Goal: Task Accomplishment & Management: Manage account settings

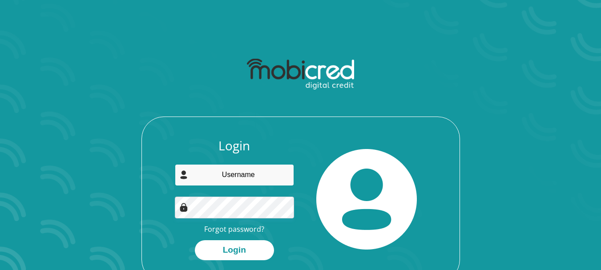
click at [245, 178] on input "email" at bounding box center [234, 175] width 119 height 22
type input "stef.bouwer007@gmail.com"
click at [343, 139] on div at bounding box center [367, 199] width 133 height 122
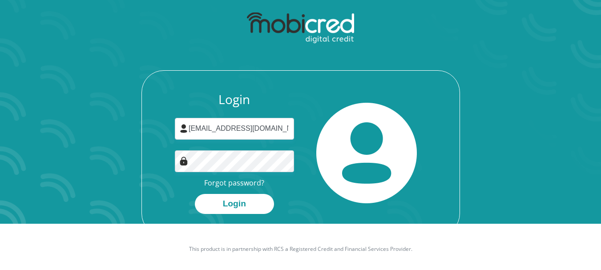
scroll to position [51, 0]
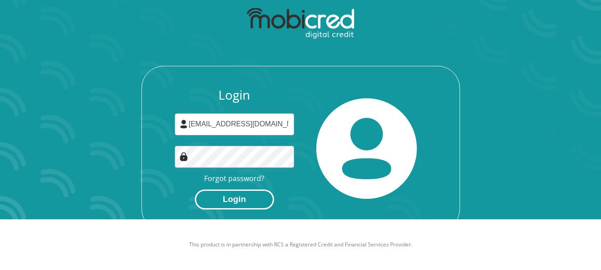
click at [256, 197] on button "Login" at bounding box center [234, 199] width 79 height 20
